Goal: Find contact information: Find contact information

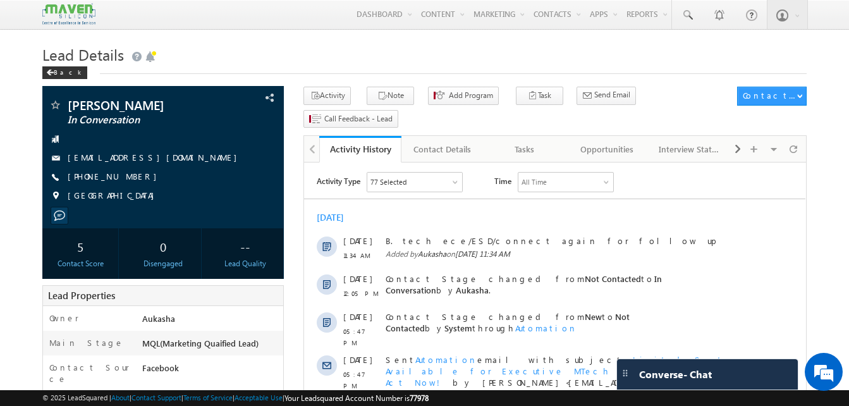
click at [237, 30] on div "Menu Aukasha lsq5@ maven -sili con.c om crmma ven" at bounding box center [424, 15] width 764 height 30
click at [300, 54] on h1 "Lead Details" at bounding box center [424, 53] width 764 height 25
click at [129, 175] on div "+91-7780784064" at bounding box center [163, 177] width 229 height 13
copy div "+91-7780784064"
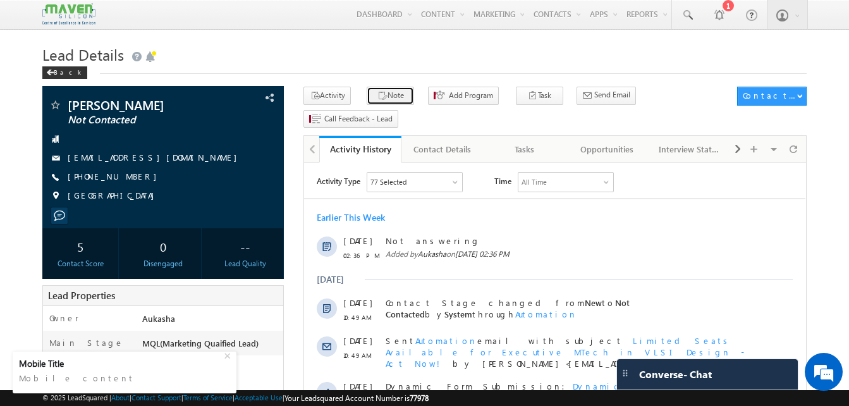
click at [377, 94] on icon "button" at bounding box center [382, 96] width 10 height 12
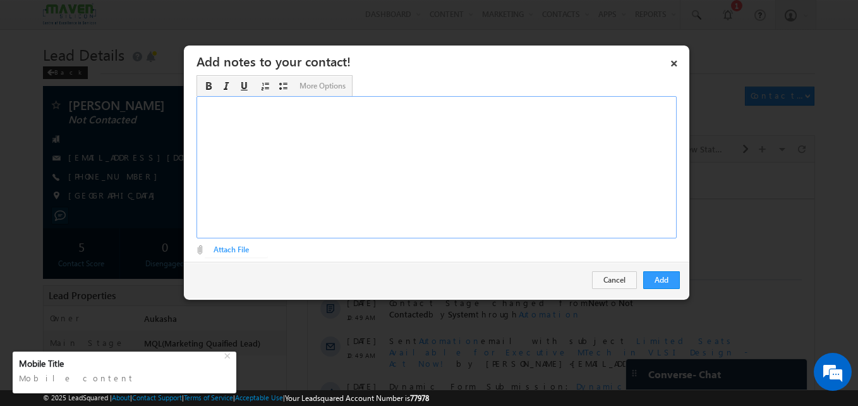
click at [353, 166] on div "Rich Text Editor, Description-inline-editor-div" at bounding box center [437, 167] width 480 height 142
click at [353, 166] on div "B. tech ece 3rd year/Not sure ASIC IIT Roorkee" at bounding box center [437, 167] width 480 height 142
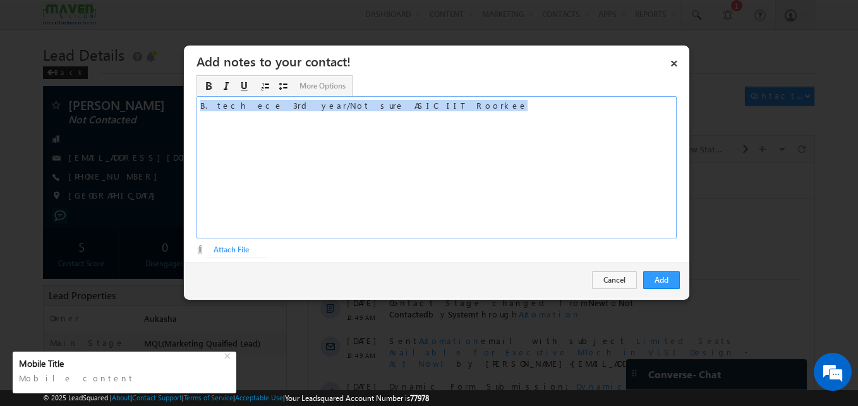
copy div "B. tech ece 3rd year/Not sure ASIC IIT Roorkee"
click at [666, 284] on button "Add" at bounding box center [662, 280] width 37 height 18
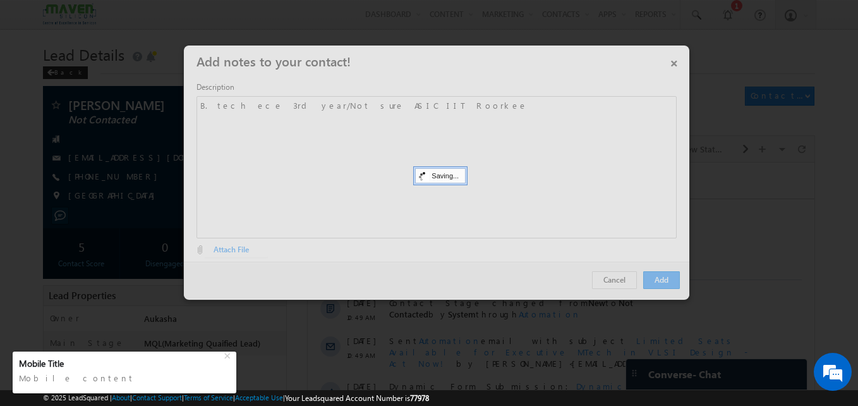
click at [3, 156] on div at bounding box center [429, 203] width 858 height 406
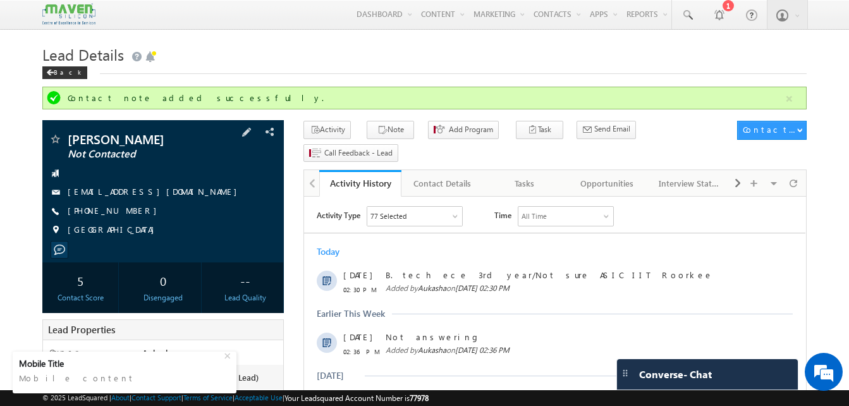
drag, startPoint x: 164, startPoint y: 142, endPoint x: 67, endPoint y: 131, distance: 97.9
click at [67, 131] on div "Sashreek Reddy Not Contacted chitsfortacmun@gmail.com" at bounding box center [162, 191] width 241 height 142
copy div "Sashreek Reddy"
drag, startPoint x: 136, startPoint y: 209, endPoint x: 128, endPoint y: 213, distance: 9.3
click at [128, 213] on div "+91-9963377311" at bounding box center [163, 211] width 229 height 13
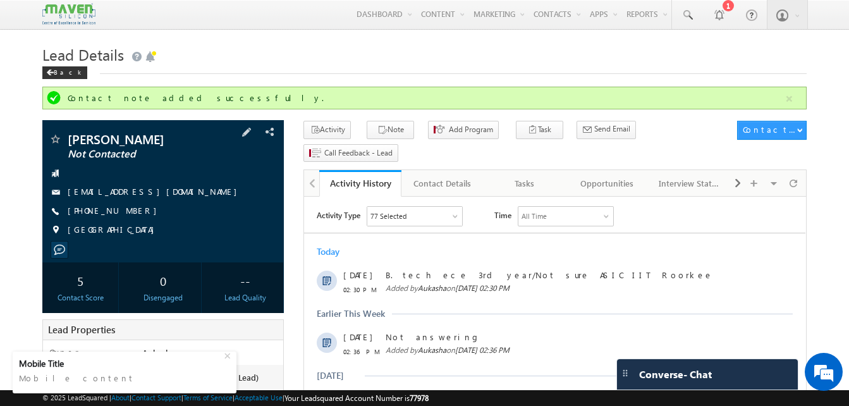
copy div "+91-9963377311"
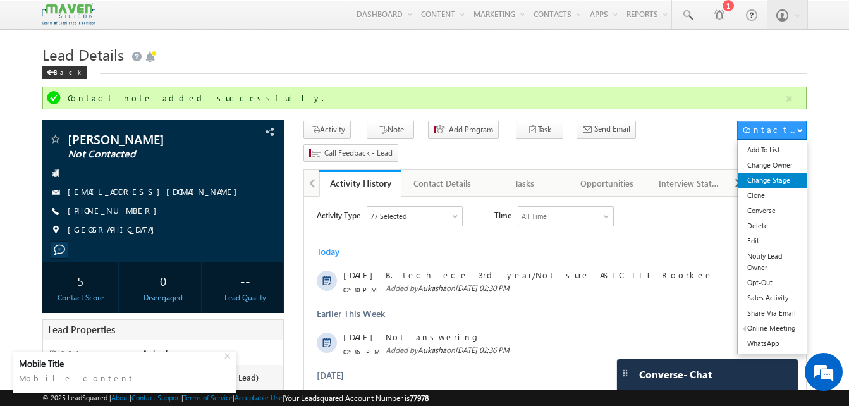
click at [779, 182] on link "Change Stage" at bounding box center [772, 180] width 69 height 15
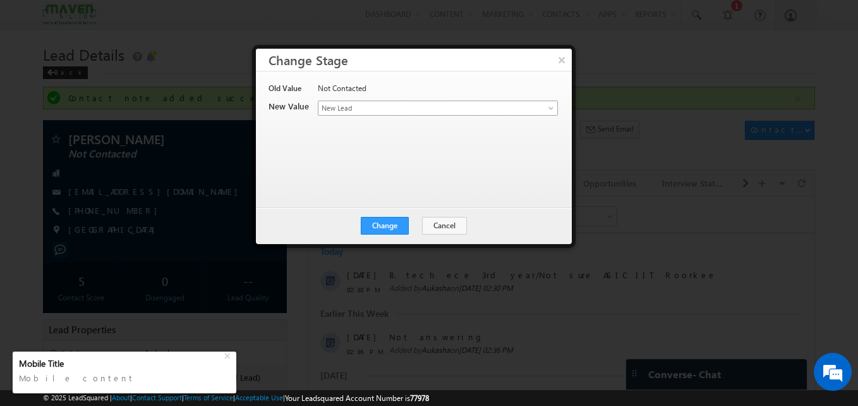
click at [515, 106] on span "New Lead" at bounding box center [417, 107] width 197 height 11
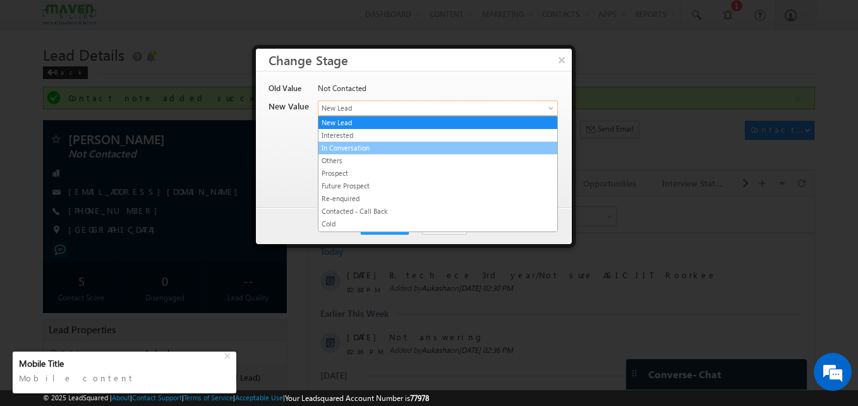
click at [375, 145] on link "In Conversation" at bounding box center [438, 147] width 239 height 11
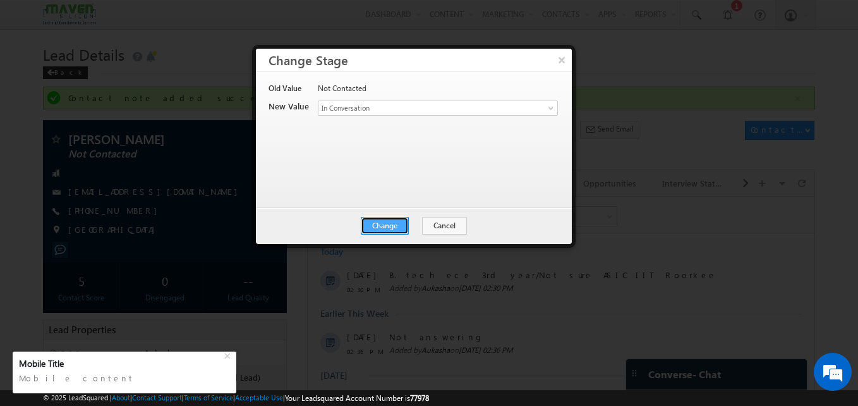
click at [390, 221] on button "Change" at bounding box center [385, 226] width 48 height 18
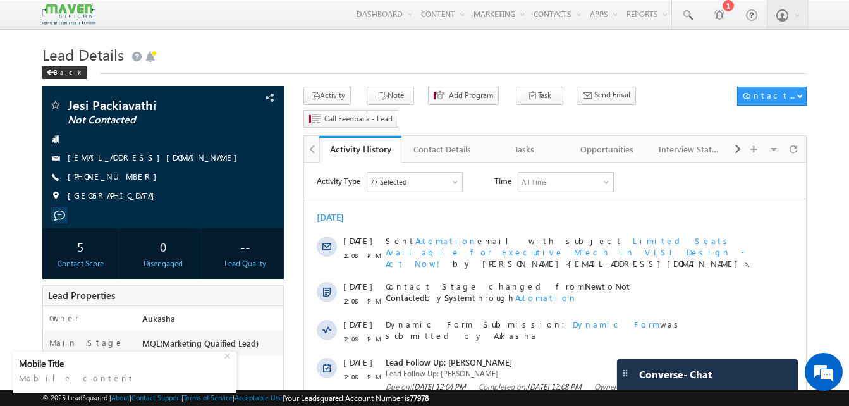
click at [408, 75] on div "Lead Details Back" at bounding box center [424, 64] width 764 height 46
click at [395, 44] on h1 "Lead Details" at bounding box center [424, 53] width 764 height 25
click at [401, 52] on h1 "Lead Details" at bounding box center [424, 53] width 764 height 25
click at [505, 64] on h1 "Lead Details" at bounding box center [424, 53] width 764 height 25
click at [129, 178] on div "+91-8667826347" at bounding box center [163, 177] width 229 height 13
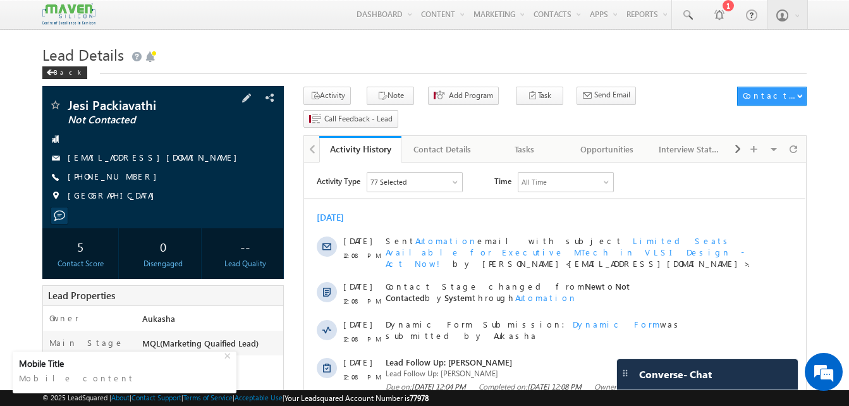
copy div "+91-8667826347"
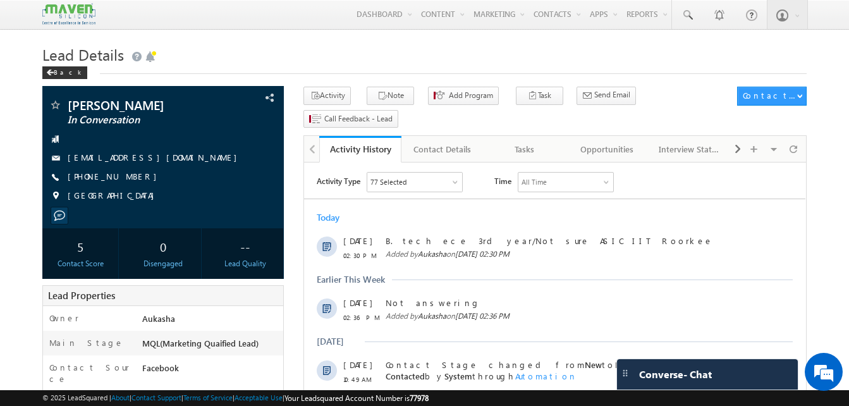
click at [262, 46] on h1 "Lead Details" at bounding box center [424, 53] width 764 height 25
click at [281, 51] on h1 "Lead Details" at bounding box center [424, 53] width 764 height 25
click at [128, 176] on div "+91-9963377311" at bounding box center [163, 177] width 229 height 13
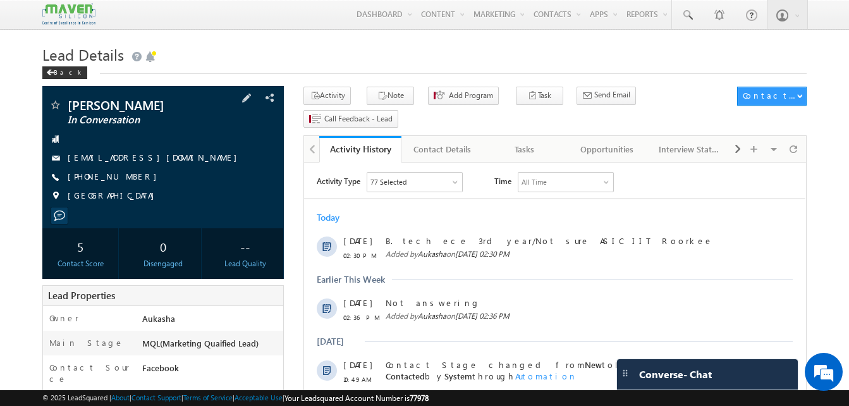
copy div "+91-9963377311"
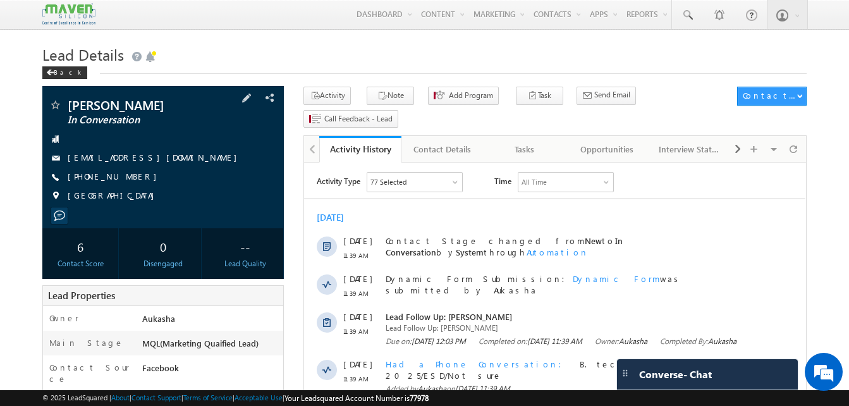
drag, startPoint x: 143, startPoint y: 178, endPoint x: 130, endPoint y: 178, distance: 13.9
click at [130, 178] on div "[PHONE_NUMBER]" at bounding box center [163, 177] width 229 height 13
copy div "[PHONE_NUMBER]"
drag, startPoint x: 135, startPoint y: 180, endPoint x: 126, endPoint y: 177, distance: 9.2
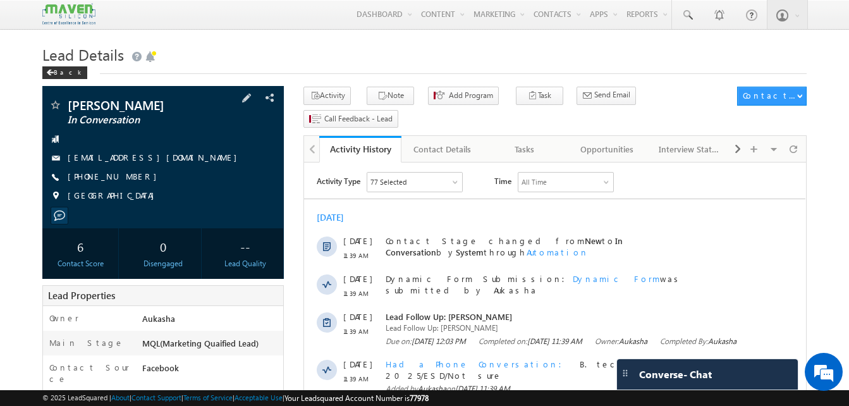
click at [126, 177] on div "+91-7075068165" at bounding box center [163, 177] width 229 height 13
copy div "+91-7075068165"
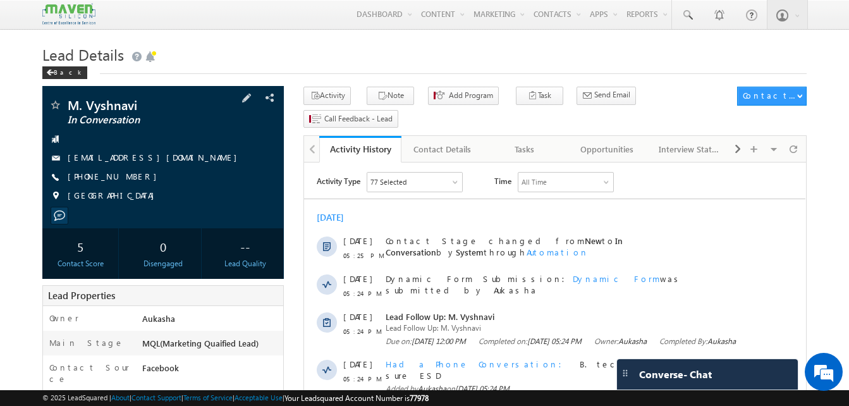
drag, startPoint x: 143, startPoint y: 180, endPoint x: 130, endPoint y: 181, distance: 13.4
click at [130, 181] on div "+91-8519990088" at bounding box center [163, 177] width 229 height 13
copy div "+91-8519990088"
click at [480, 49] on h1 "Lead Details" at bounding box center [424, 53] width 764 height 25
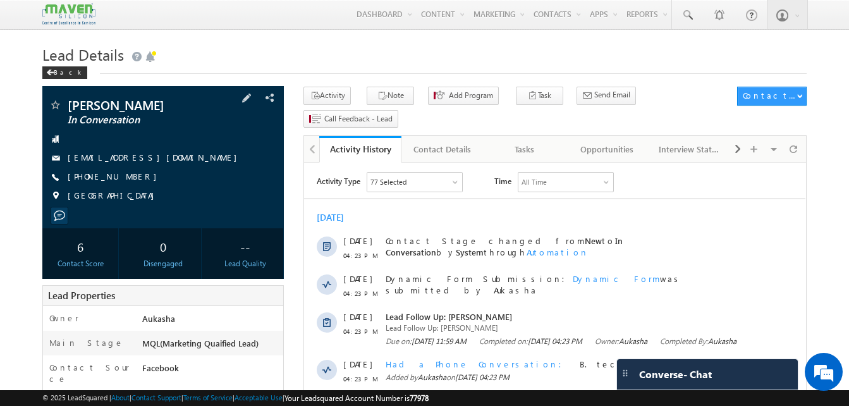
drag, startPoint x: 142, startPoint y: 176, endPoint x: 128, endPoint y: 178, distance: 14.0
click at [128, 178] on div "+91-7870954333" at bounding box center [163, 177] width 229 height 13
copy div "+91-7870954333"
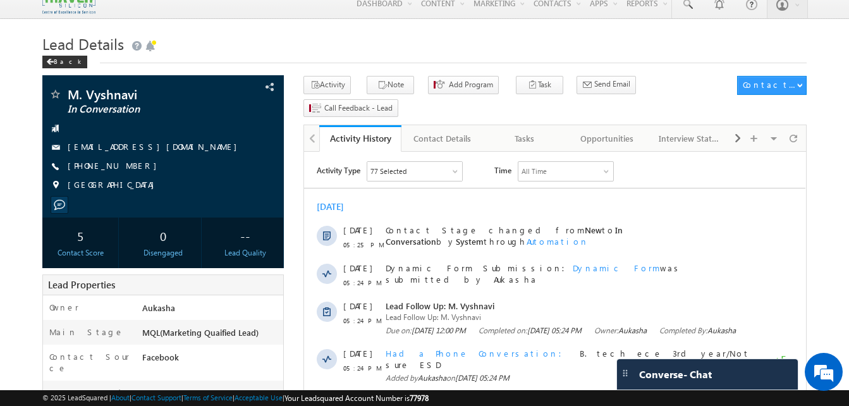
click at [374, 44] on h1 "Lead Details" at bounding box center [424, 42] width 764 height 25
click at [350, 32] on h1 "Lead Details" at bounding box center [424, 42] width 764 height 25
drag, startPoint x: 145, startPoint y: 163, endPoint x: 128, endPoint y: 170, distance: 18.4
click at [128, 170] on div "+91-8519990088" at bounding box center [163, 166] width 229 height 13
copy div "+91-8519990088"
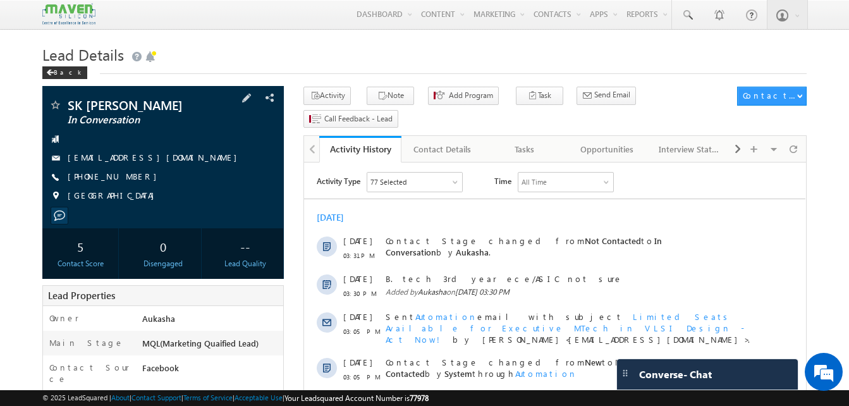
drag, startPoint x: 140, startPoint y: 180, endPoint x: 128, endPoint y: 181, distance: 12.8
click at [128, 181] on div "[PHONE_NUMBER]" at bounding box center [163, 177] width 229 height 13
copy div "[PHONE_NUMBER]"
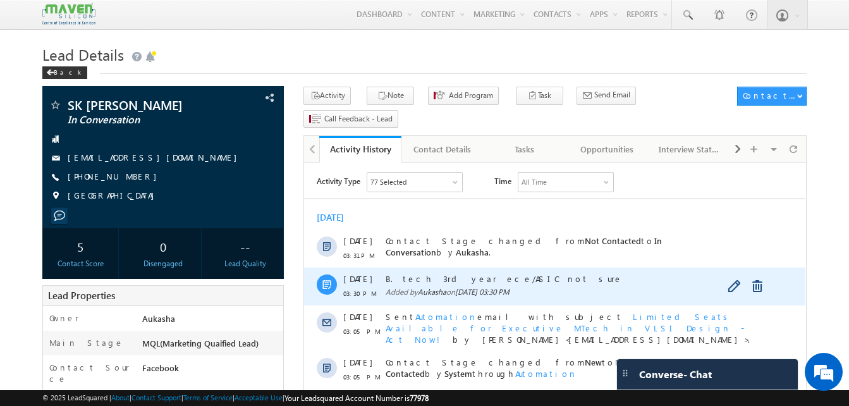
copy div "[PHONE_NUMBER]"
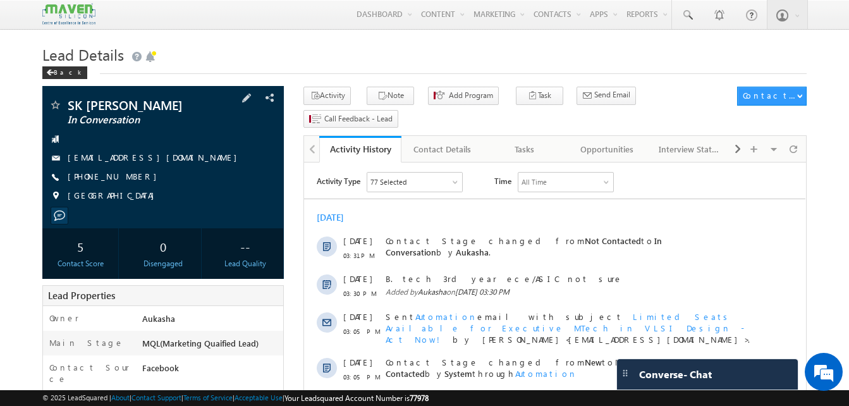
drag, startPoint x: 140, startPoint y: 175, endPoint x: 125, endPoint y: 180, distance: 15.4
click at [125, 180] on div "[PHONE_NUMBER]" at bounding box center [163, 177] width 229 height 13
copy div "[PHONE_NUMBER]"
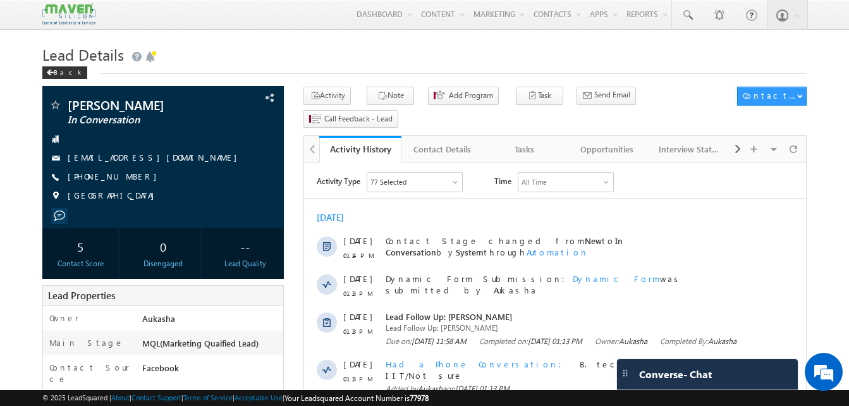
click at [215, 45] on h1 "Lead Details" at bounding box center [424, 53] width 764 height 25
drag, startPoint x: 142, startPoint y: 176, endPoint x: 129, endPoint y: 179, distance: 12.9
click at [129, 179] on div "[PHONE_NUMBER]" at bounding box center [163, 177] width 229 height 13
copy div "[PHONE_NUMBER]"
click at [294, 47] on h1 "Lead Details" at bounding box center [424, 53] width 764 height 25
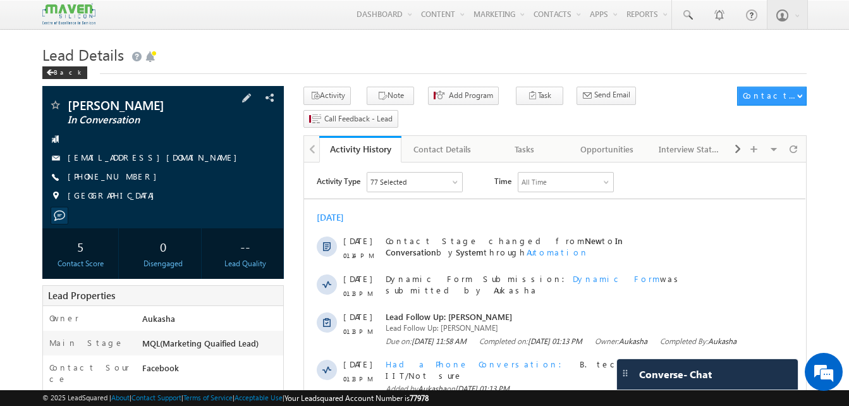
drag, startPoint x: 138, startPoint y: 177, endPoint x: 129, endPoint y: 180, distance: 9.2
click at [129, 180] on div "+91-8169203966" at bounding box center [163, 177] width 229 height 13
copy div "+91-8169203966"
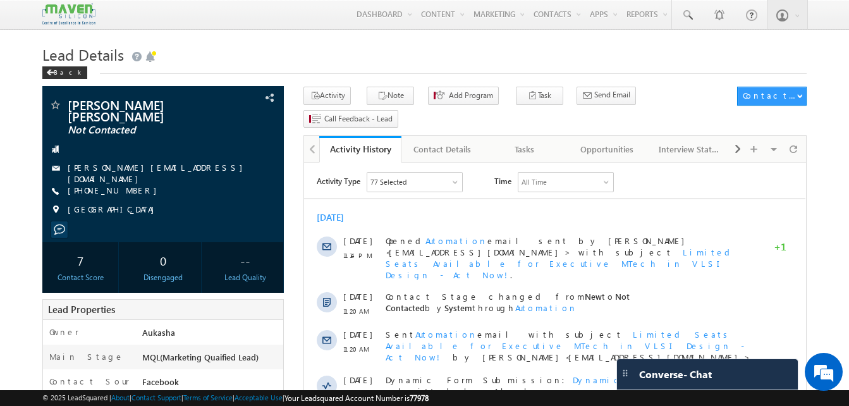
drag, startPoint x: 136, startPoint y: 178, endPoint x: 129, endPoint y: 178, distance: 7.0
click at [129, 185] on div "+91-9353605160" at bounding box center [163, 191] width 229 height 13
copy div "+91-9353605160"
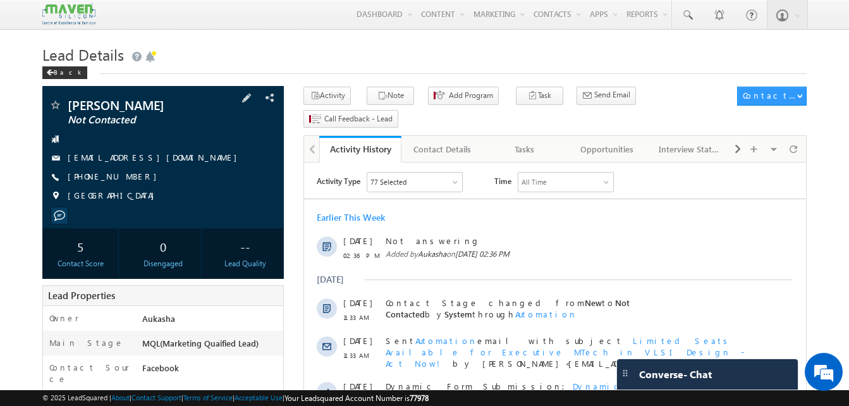
click at [129, 176] on div "+91-7981396359" at bounding box center [163, 177] width 229 height 13
copy div "+91-7981396359"
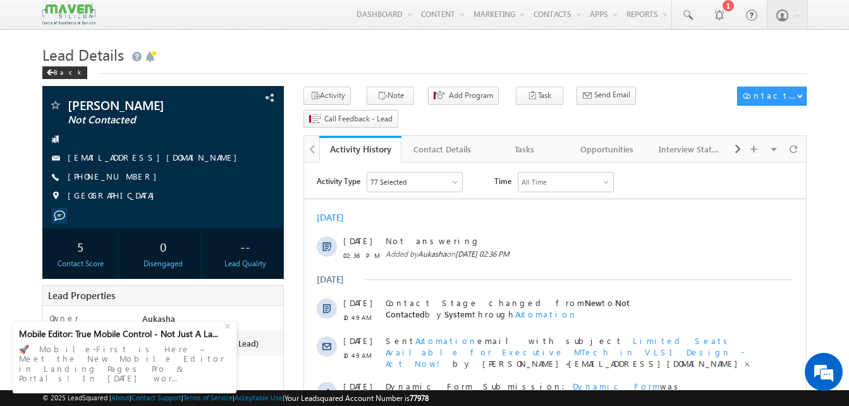
click at [315, 62] on h1 "Lead Details" at bounding box center [424, 53] width 764 height 25
drag, startPoint x: 137, startPoint y: 181, endPoint x: 128, endPoint y: 176, distance: 10.2
click at [128, 176] on div "[PHONE_NUMBER]" at bounding box center [163, 177] width 229 height 13
copy div "[PHONE_NUMBER]"
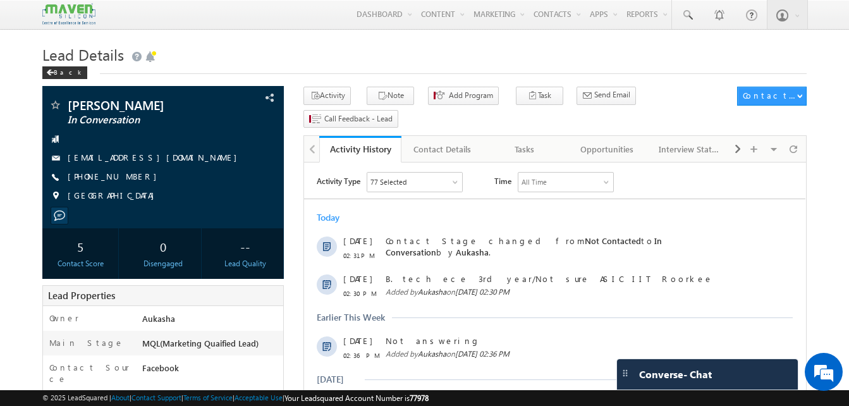
click at [130, 176] on div "[PHONE_NUMBER]" at bounding box center [163, 177] width 229 height 13
click at [129, 178] on div "[PHONE_NUMBER]" at bounding box center [163, 177] width 229 height 13
copy div "[PHONE_NUMBER]"
